Goal: Information Seeking & Learning: Learn about a topic

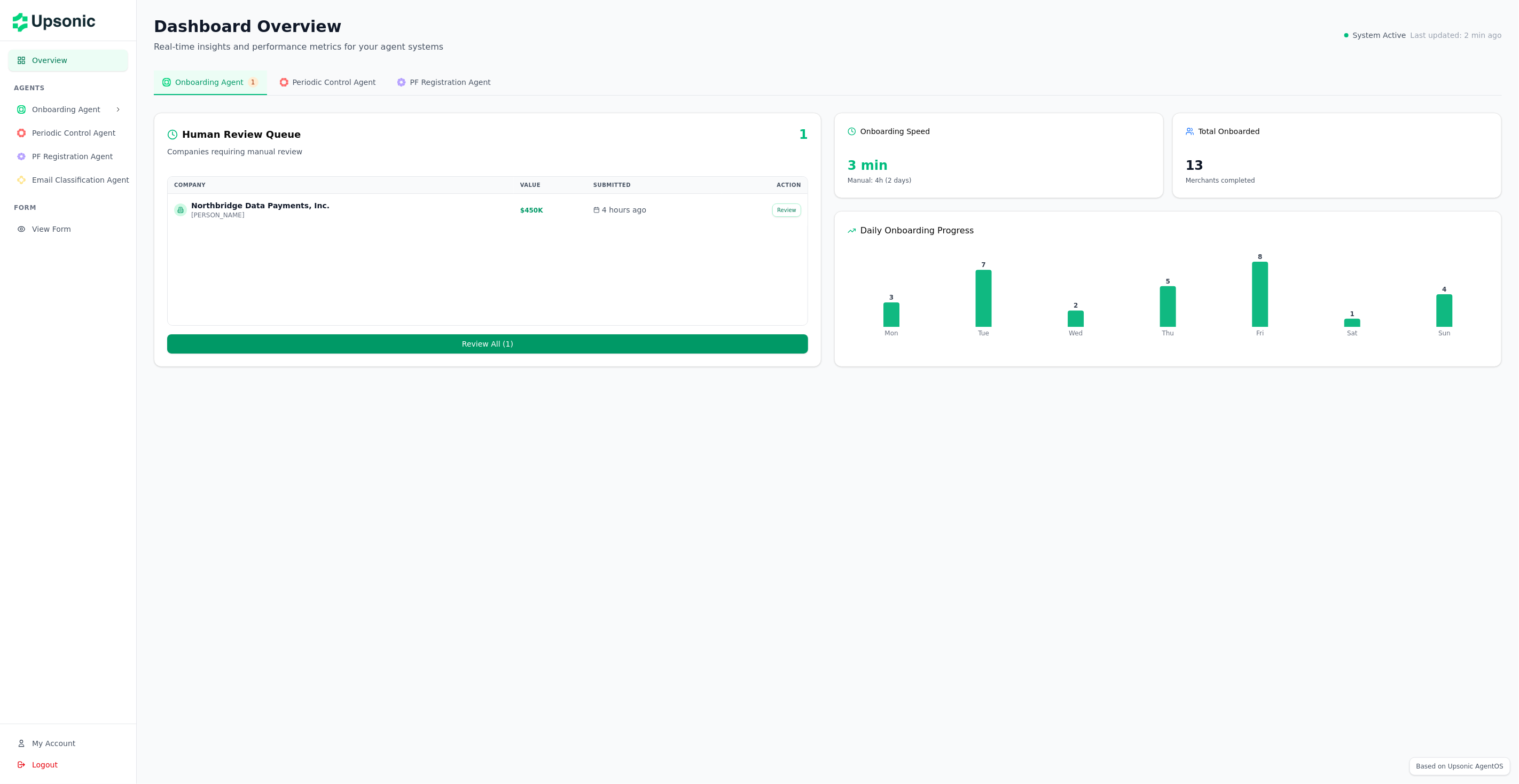
click at [65, 104] on span "Onboarding Agent" at bounding box center [71, 110] width 78 height 11
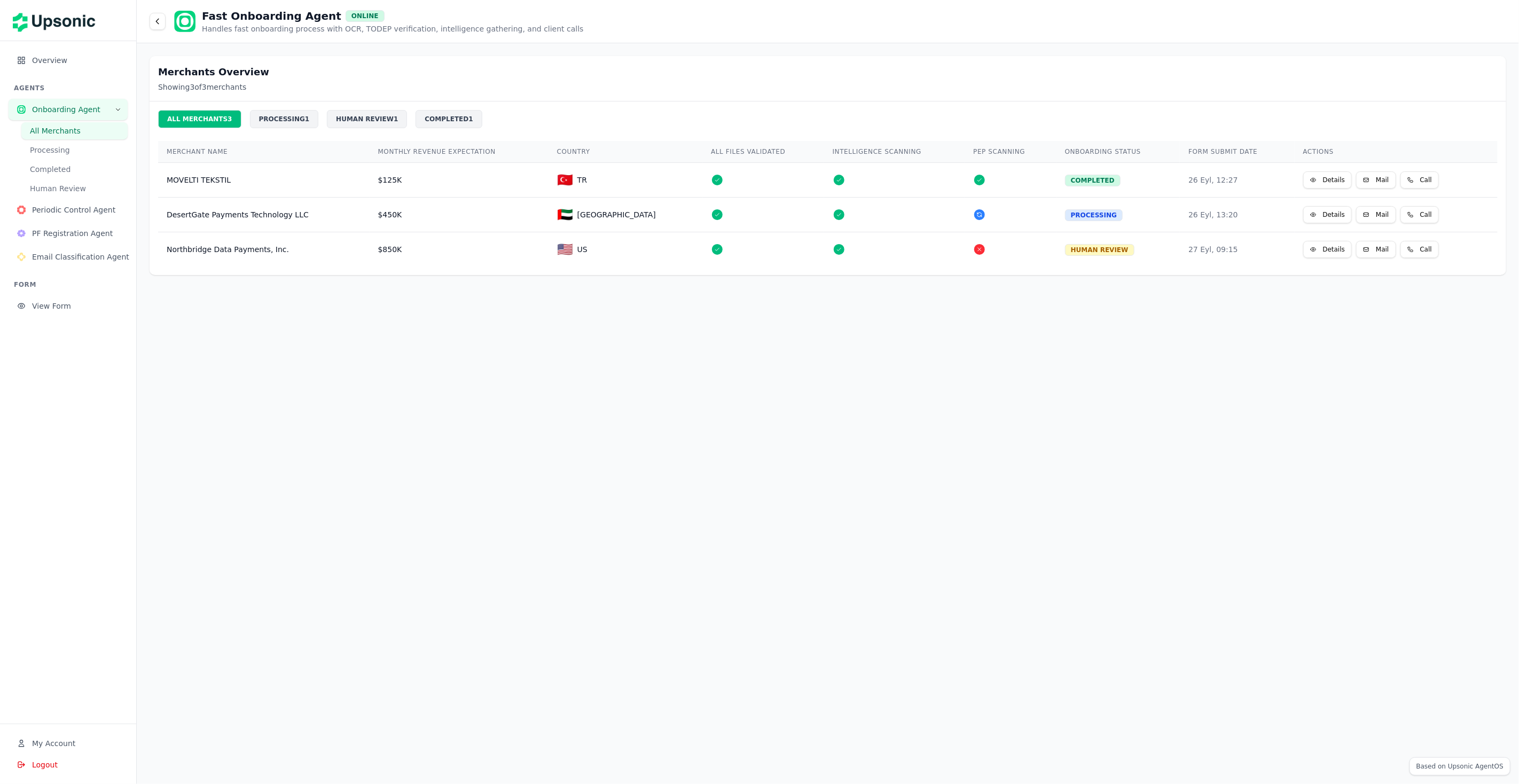
click at [1303, 177] on button "Details" at bounding box center [1327, 180] width 49 height 17
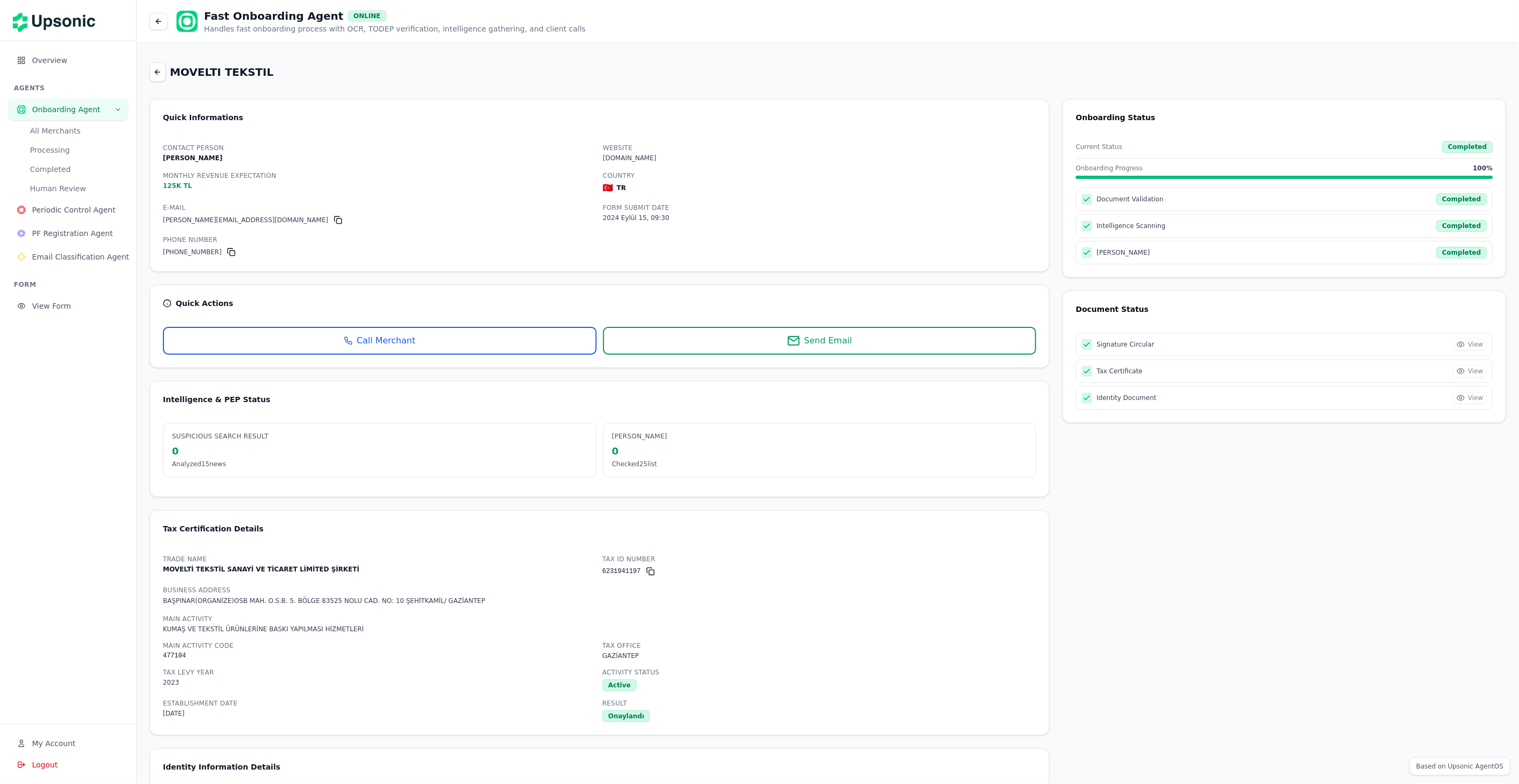
scroll to position [27, 0]
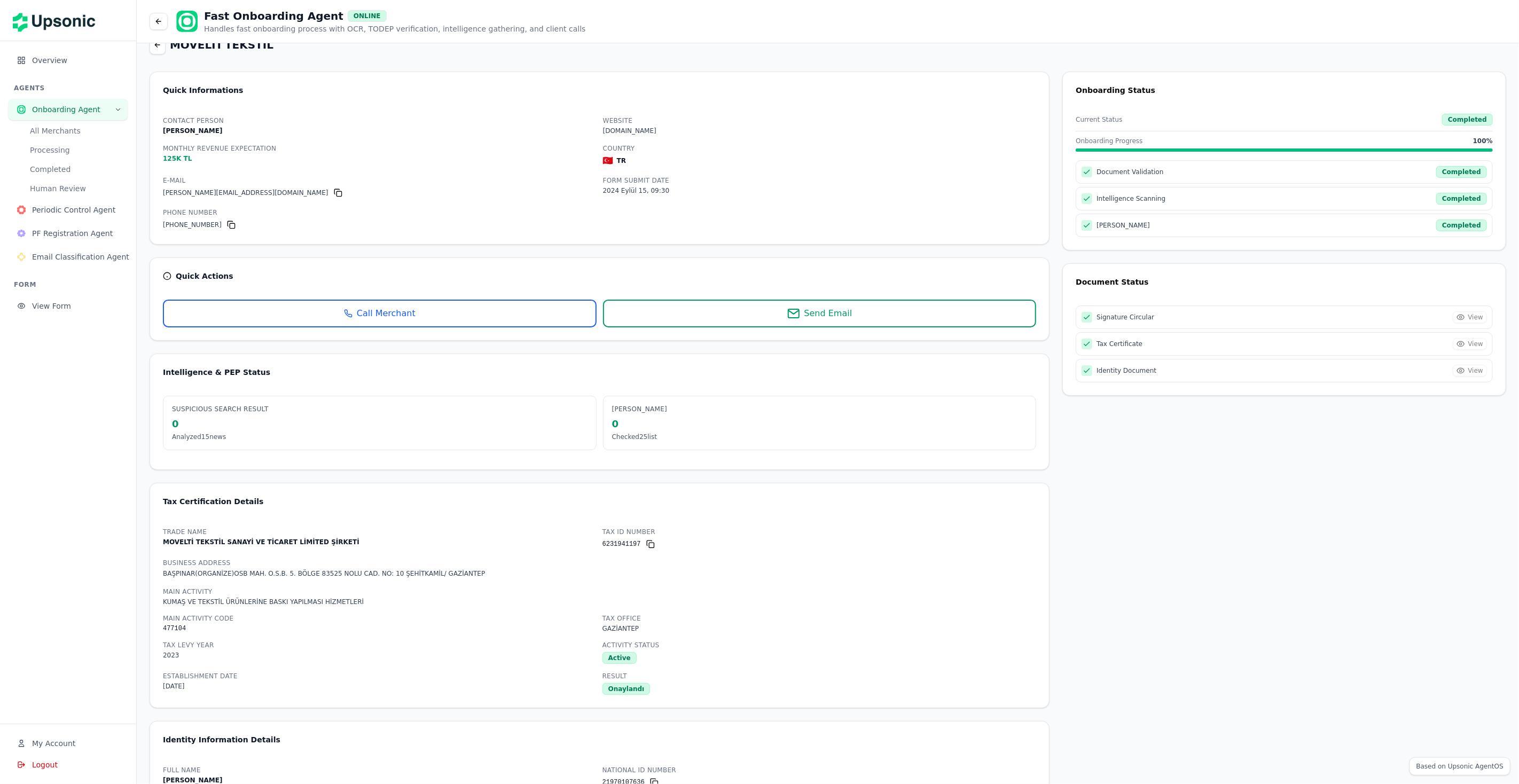
click at [71, 210] on span "Periodic Control Agent" at bounding box center [75, 210] width 87 height 11
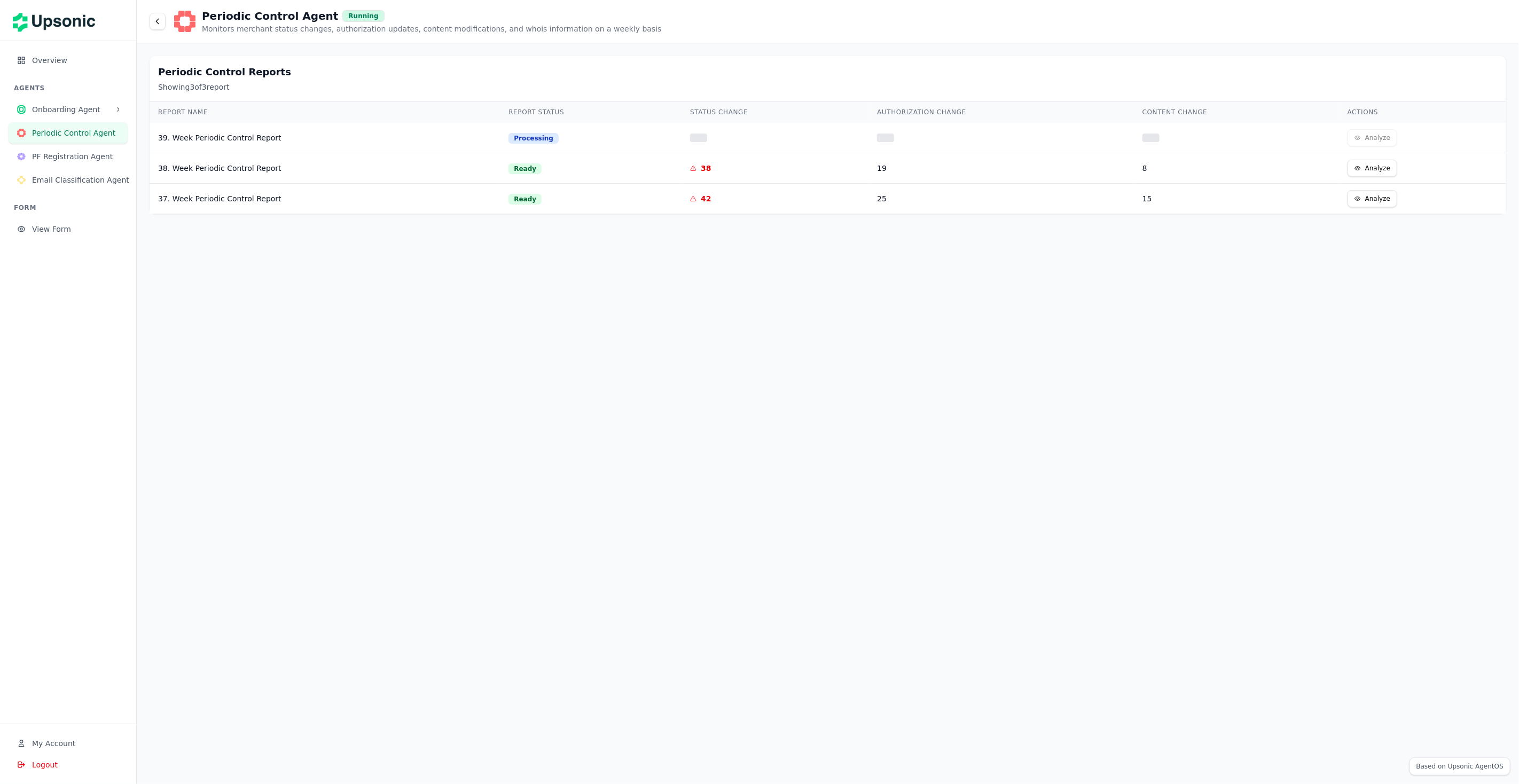
click at [1369, 171] on button "Analyze" at bounding box center [1372, 168] width 50 height 17
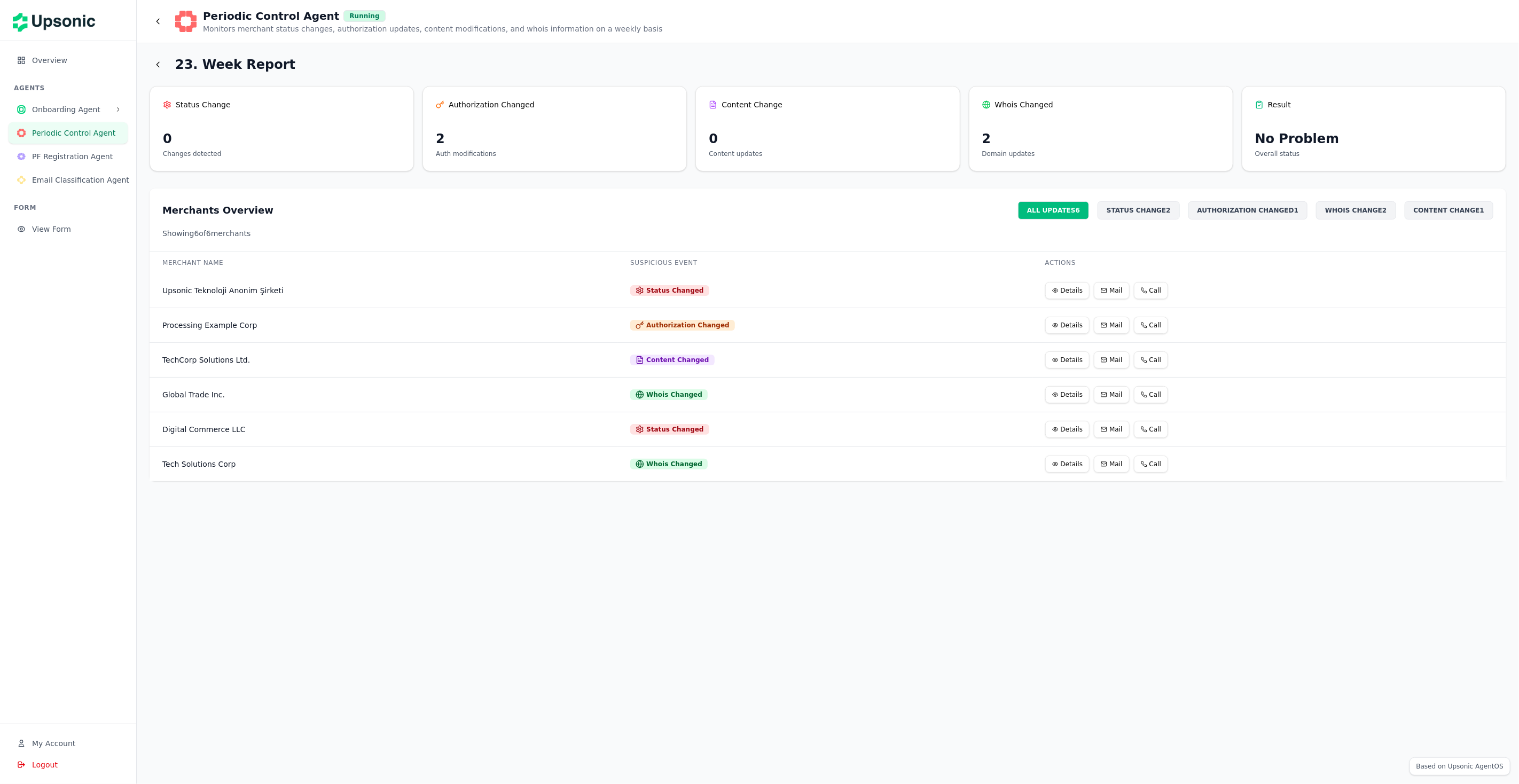
click at [26, 179] on button "Email Classification Agent" at bounding box center [68, 180] width 119 height 21
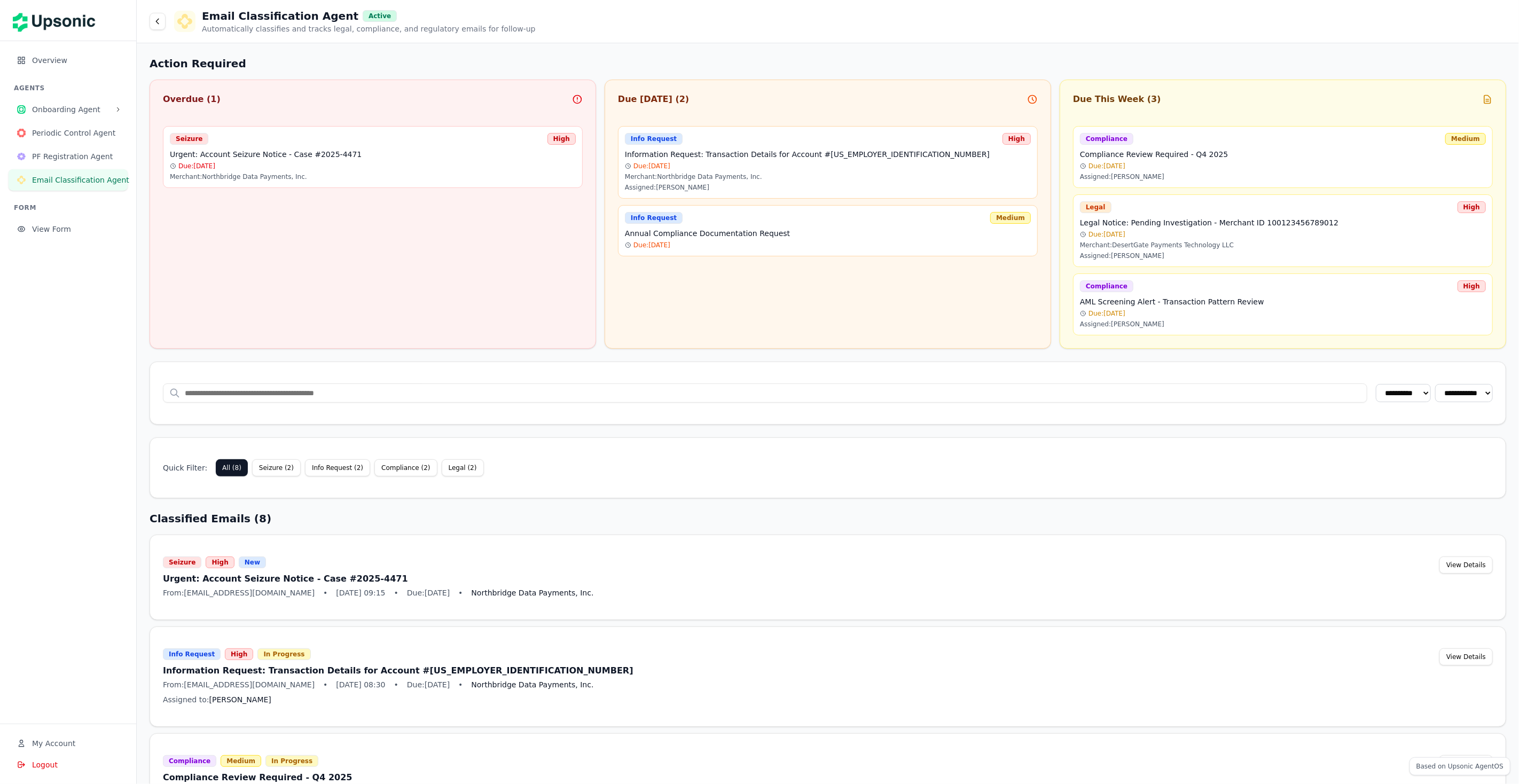
click at [63, 100] on button "Onboarding Agent" at bounding box center [68, 110] width 119 height 21
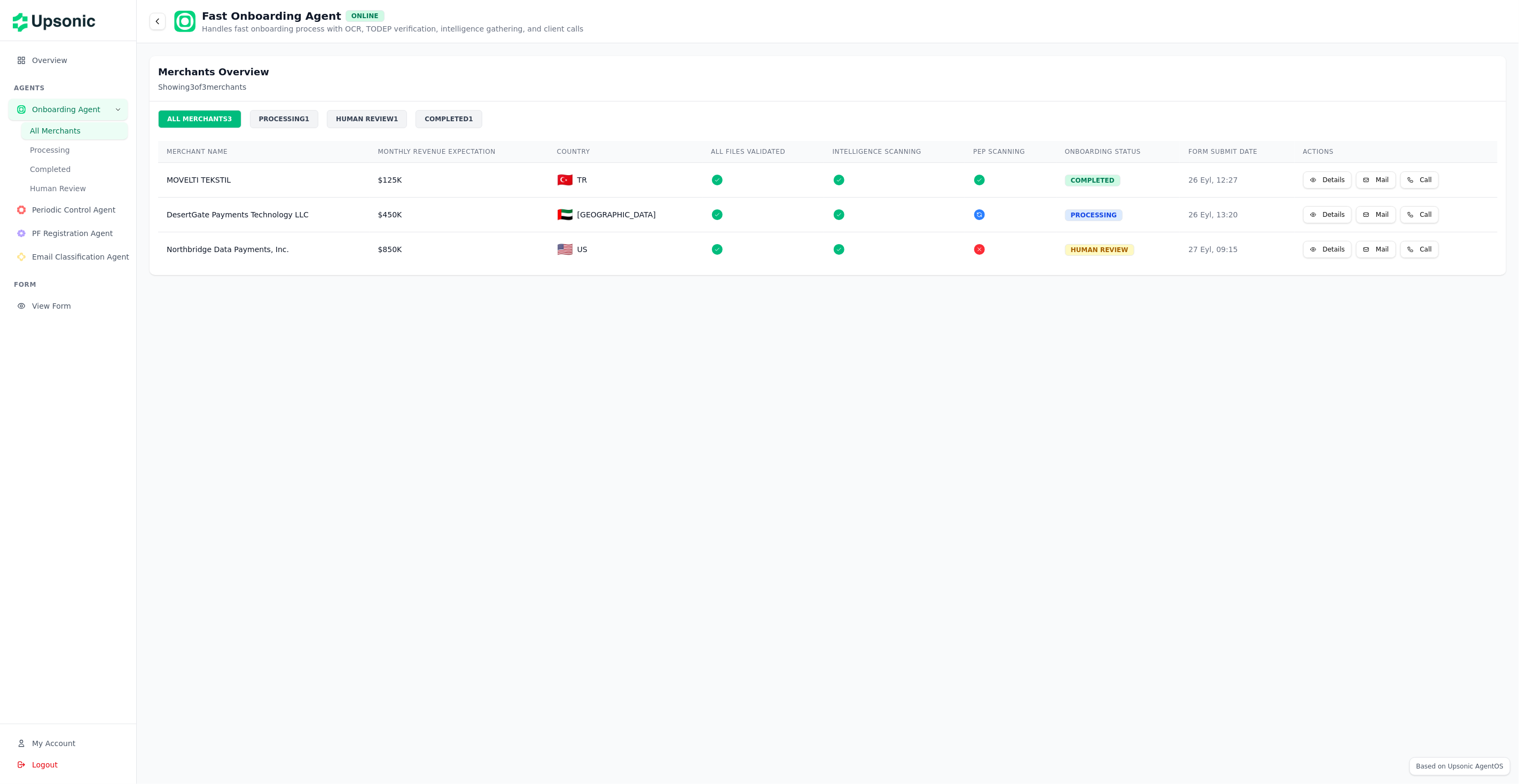
click at [67, 307] on span "View Form" at bounding box center [75, 306] width 87 height 11
